Goal: Task Accomplishment & Management: Use online tool/utility

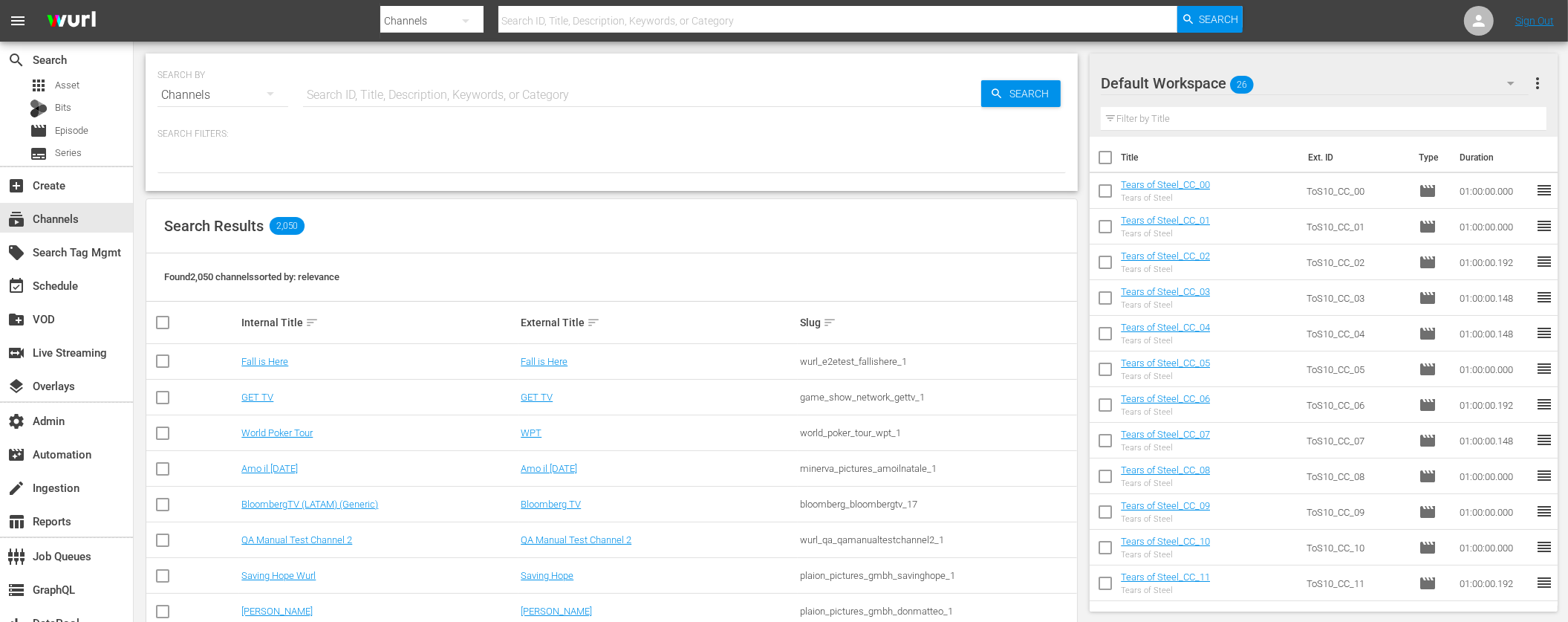
click at [784, 24] on input "text" at bounding box center [838, 21] width 679 height 36
type input "adops"
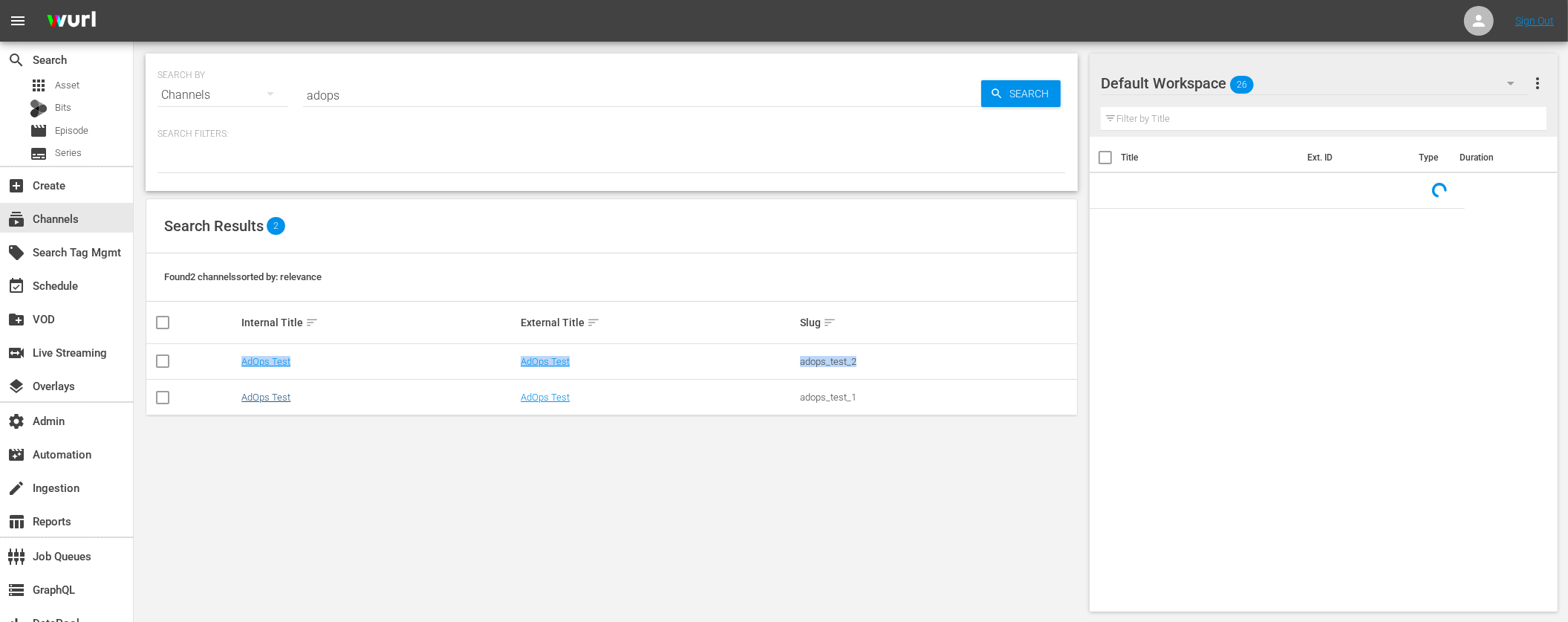
drag, startPoint x: 232, startPoint y: 380, endPoint x: 246, endPoint y: 393, distance: 19.1
click at [242, 393] on tbody "AdOps Test AdOps Test adops_test_2 AdOps Test AdOps Test adops_test_1" at bounding box center [612, 379] width 931 height 71
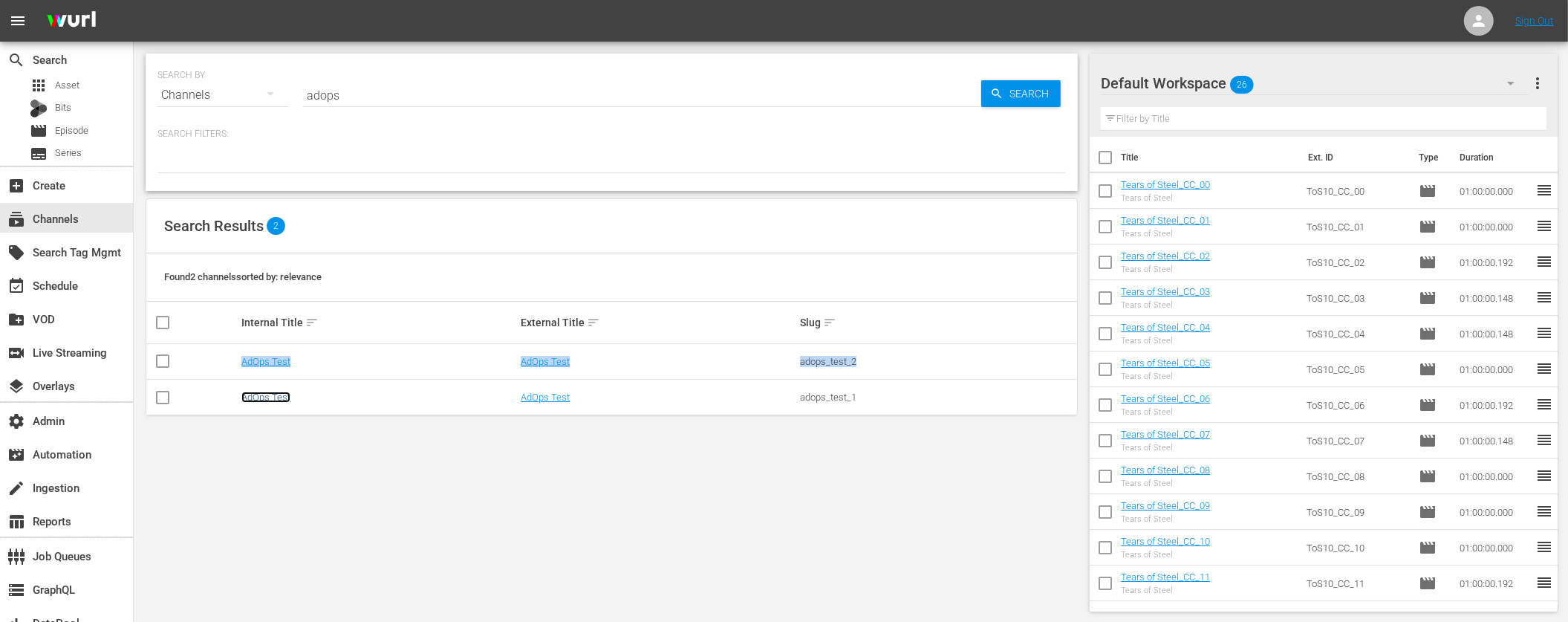
click at [275, 403] on link "AdOps Test" at bounding box center [266, 397] width 49 height 11
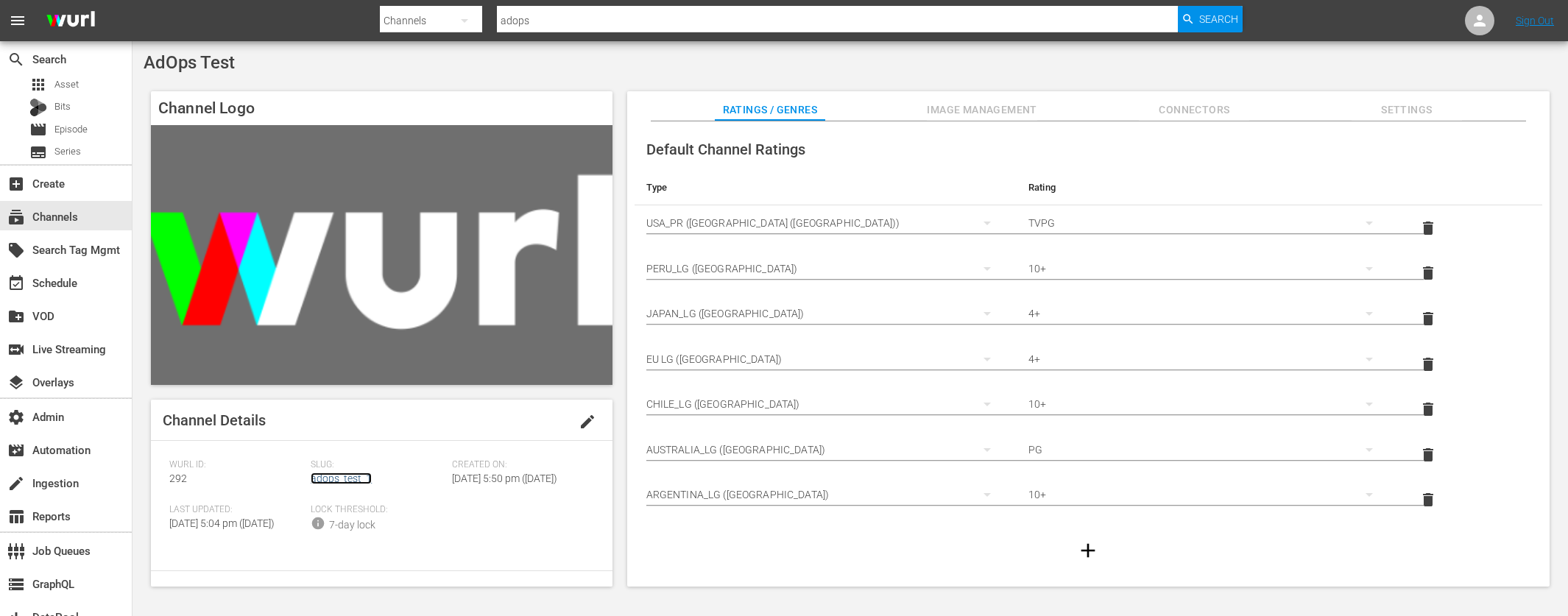
click at [354, 477] on div "Slug: adops_test_1" at bounding box center [381, 482] width 141 height 45
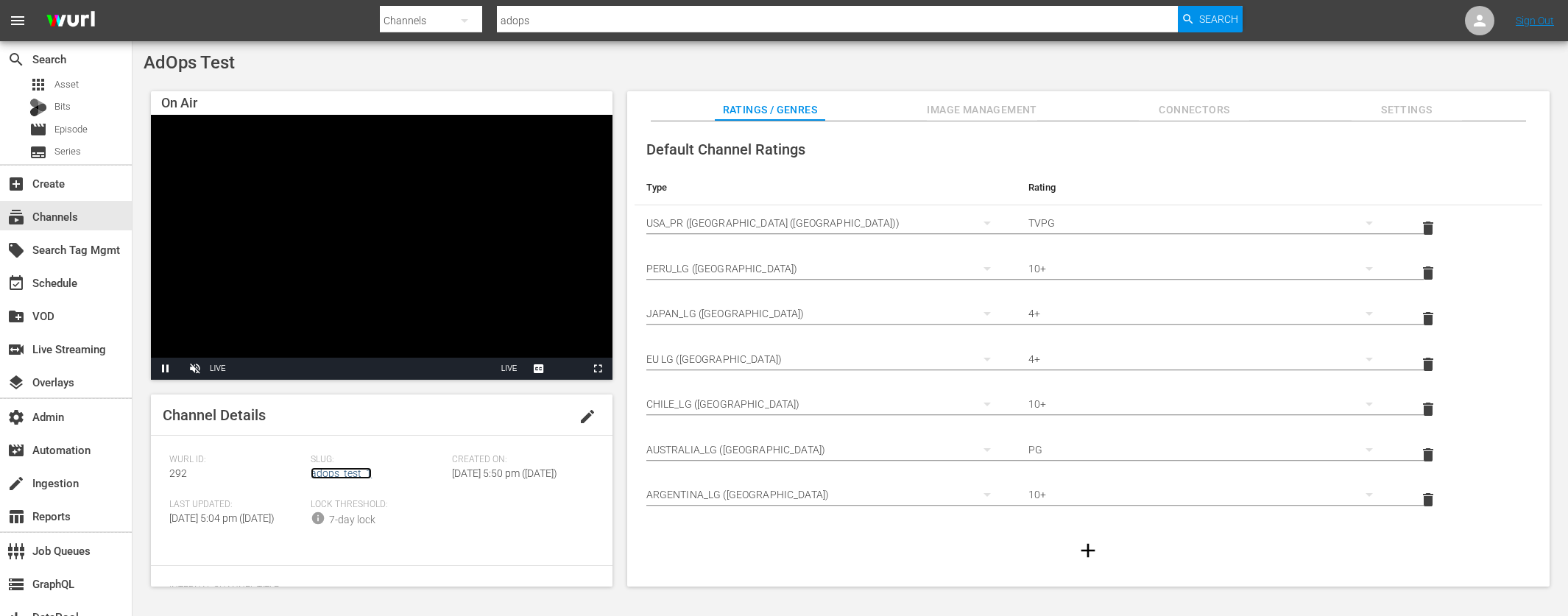
click at [339, 476] on link "adops_test_1" at bounding box center [341, 473] width 61 height 12
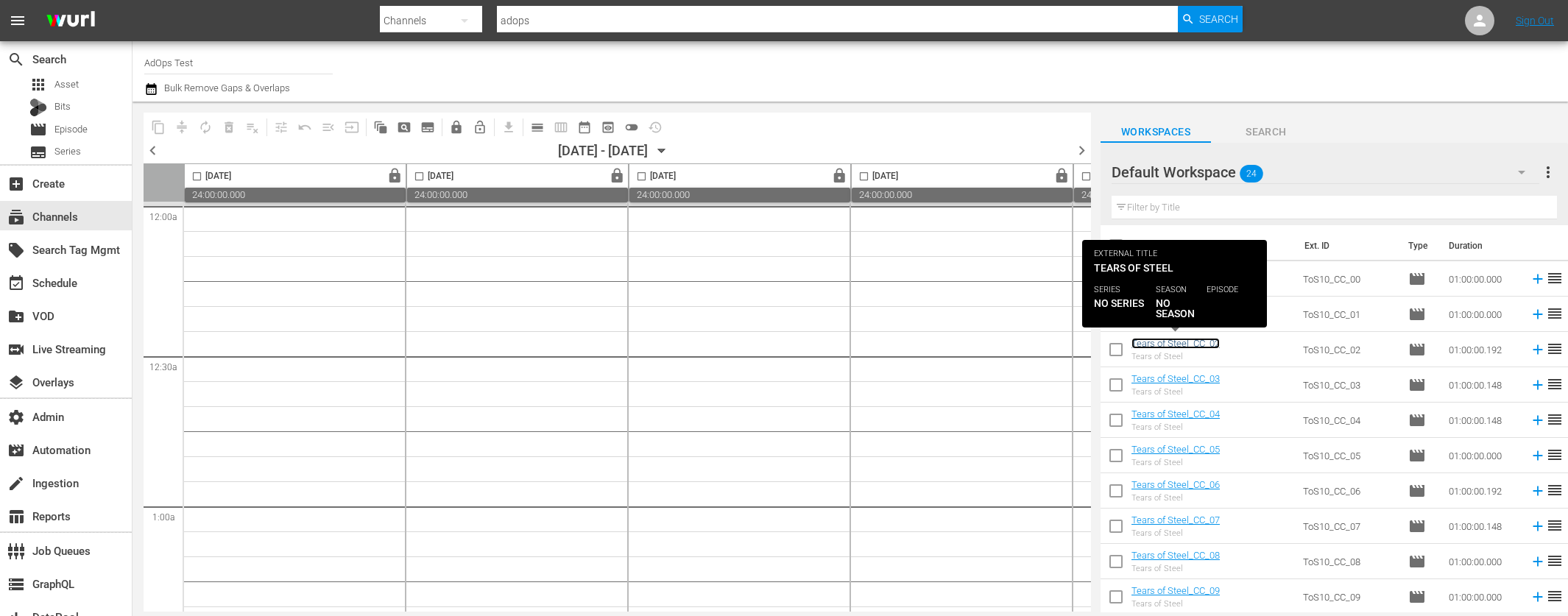
click at [1200, 343] on link "Tears of Steel_CC_02" at bounding box center [1175, 343] width 88 height 11
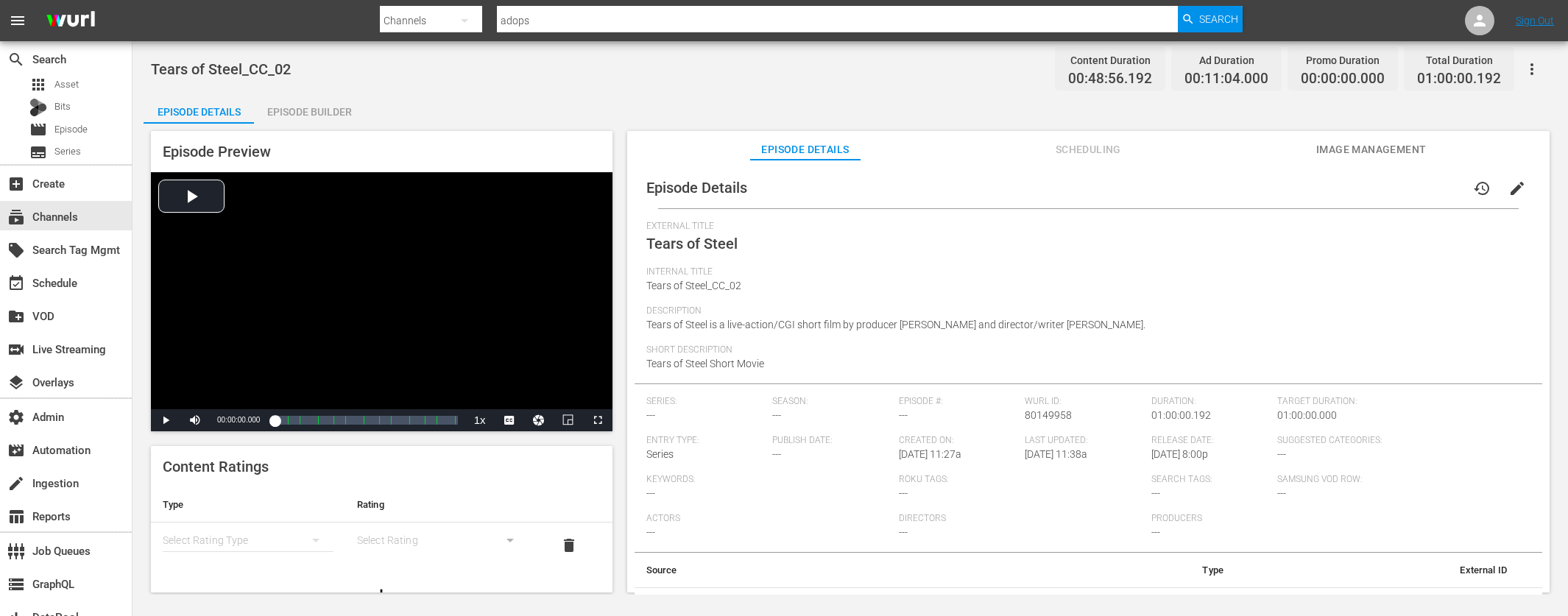
drag, startPoint x: 1095, startPoint y: 148, endPoint x: 1202, endPoint y: 147, distance: 107.0
click at [1095, 148] on span "Scheduling" at bounding box center [1088, 150] width 111 height 19
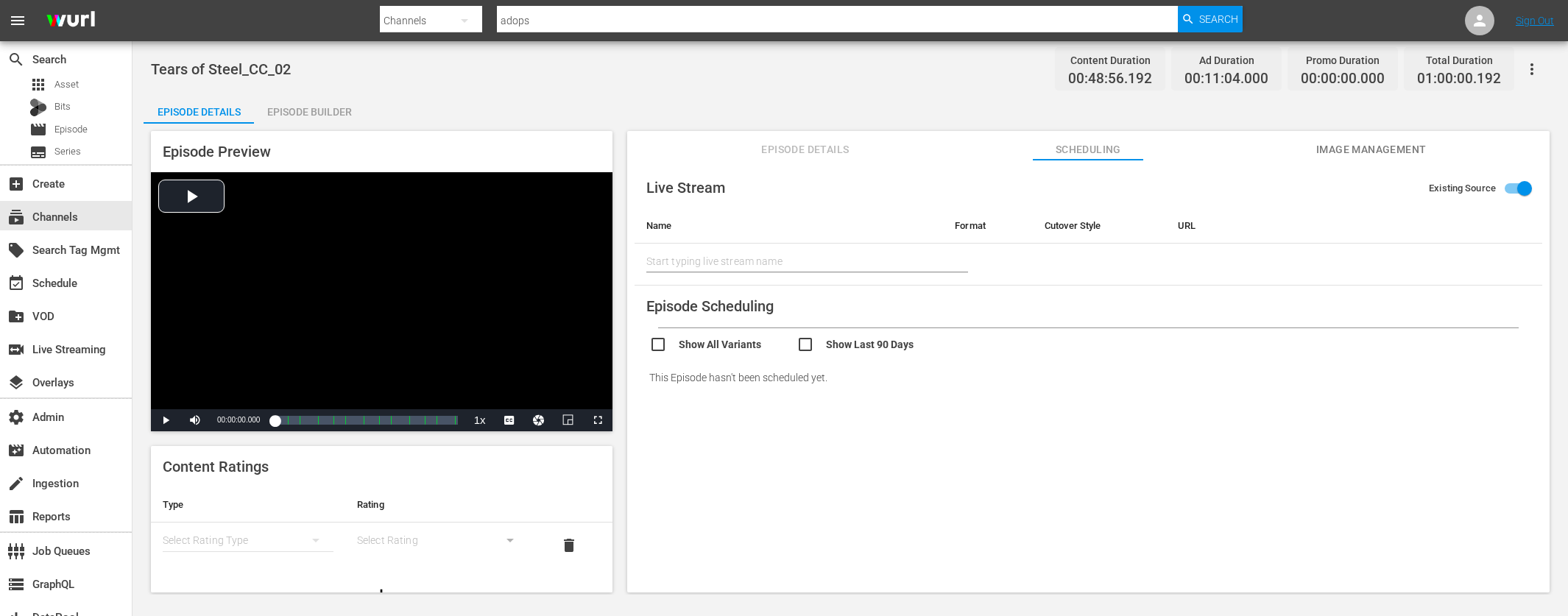
click at [1363, 145] on span "Image Management" at bounding box center [1371, 150] width 111 height 19
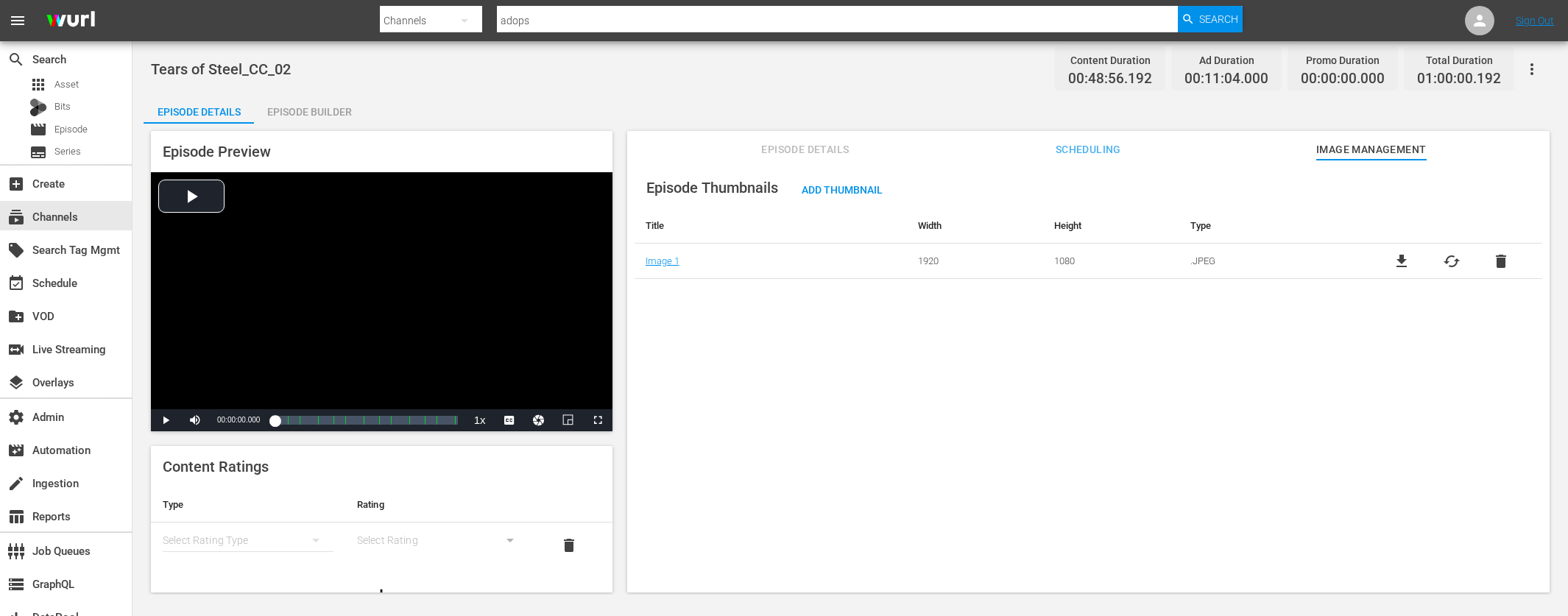
click at [801, 144] on span "Episode Details" at bounding box center [805, 150] width 111 height 19
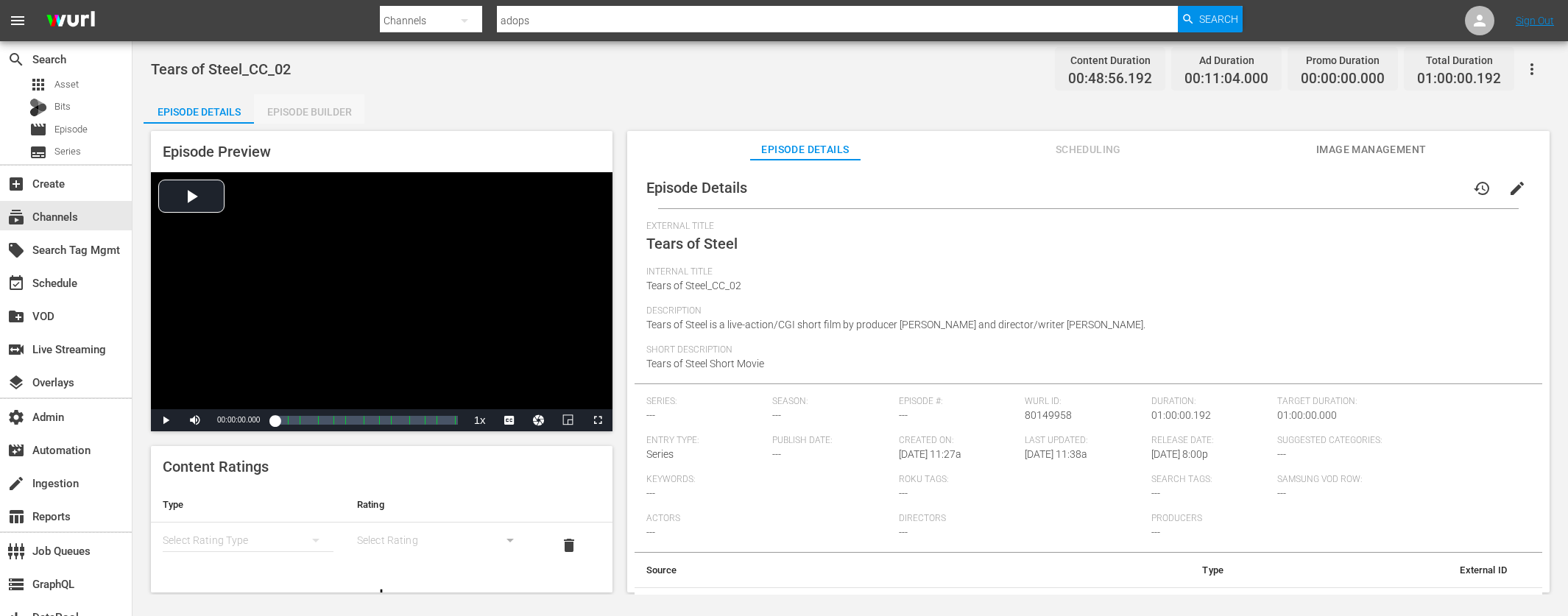
click at [305, 108] on div "Episode Builder" at bounding box center [309, 112] width 111 height 36
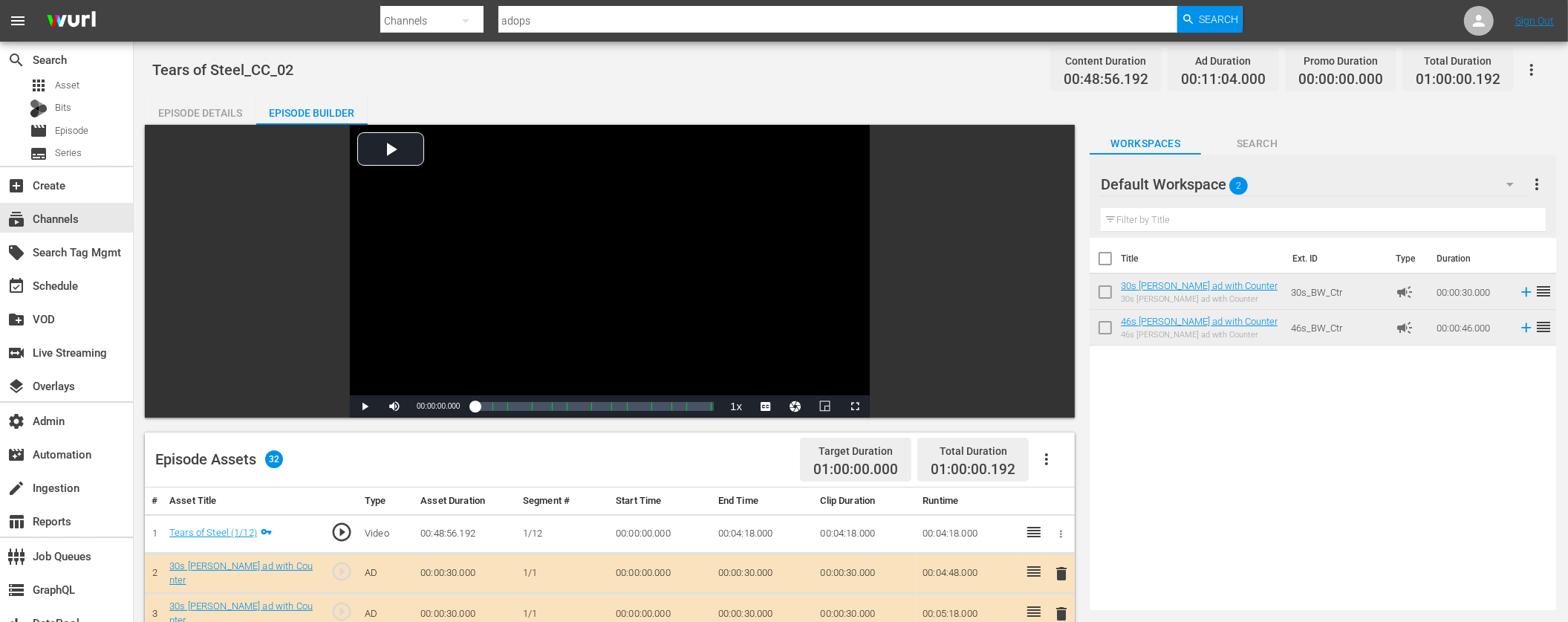
click at [1021, 198] on div "Video Player is loading. Play Video Play Mute Current Time 00:00:00.000 / Durat…" at bounding box center [609, 271] width 930 height 293
click at [702, 406] on div "Loaded : 0.20% 00:57:01.300 Tears of Steel (12/12) 00:00:00.000 Cue Point 10: 0…" at bounding box center [594, 406] width 239 height 15
click at [394, 407] on span "Video Player" at bounding box center [394, 407] width 0 height 0
click at [364, 407] on span "Video Player" at bounding box center [364, 407] width 0 height 0
